Goal: Task Accomplishment & Management: Manage account settings

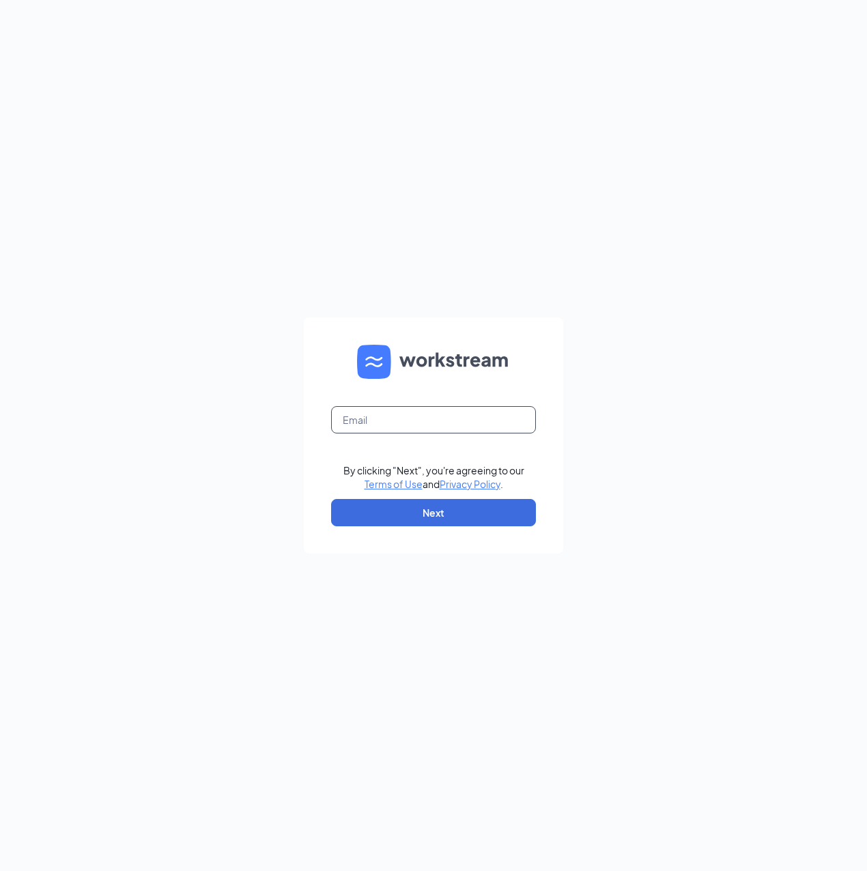
click at [400, 421] on input "text" at bounding box center [433, 419] width 205 height 27
type input "[EMAIL_ADDRESS][DOMAIN_NAME]"
click at [414, 509] on button "Next" at bounding box center [433, 512] width 205 height 27
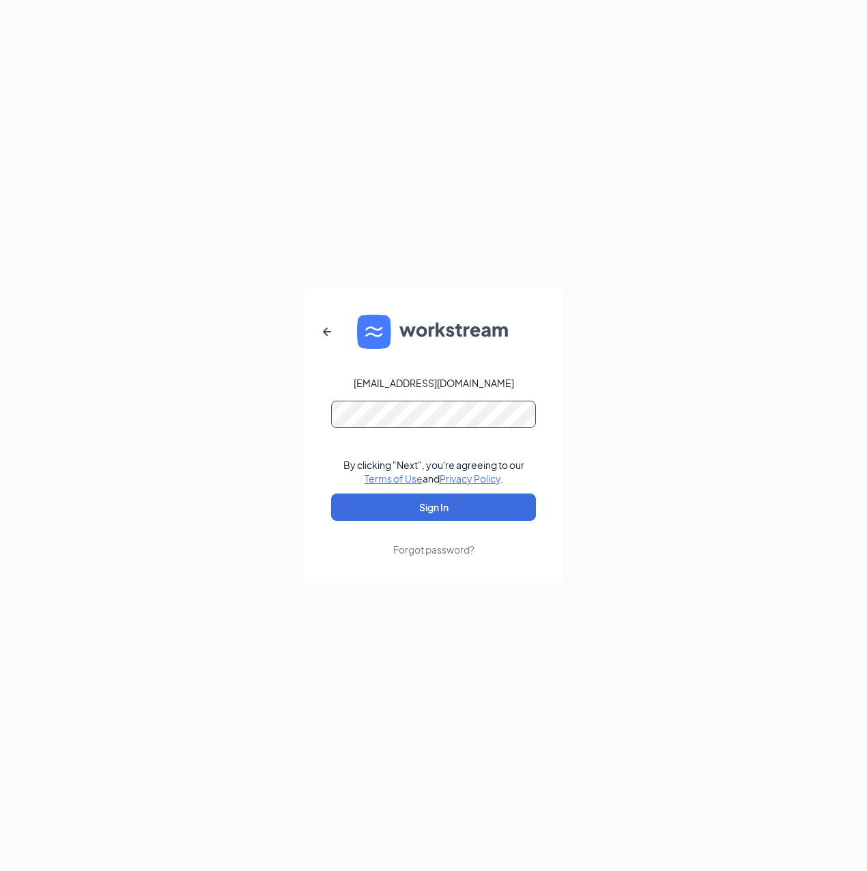
click at [331, 493] on button "Sign In" at bounding box center [433, 506] width 205 height 27
